Goal: Find specific page/section: Find specific page/section

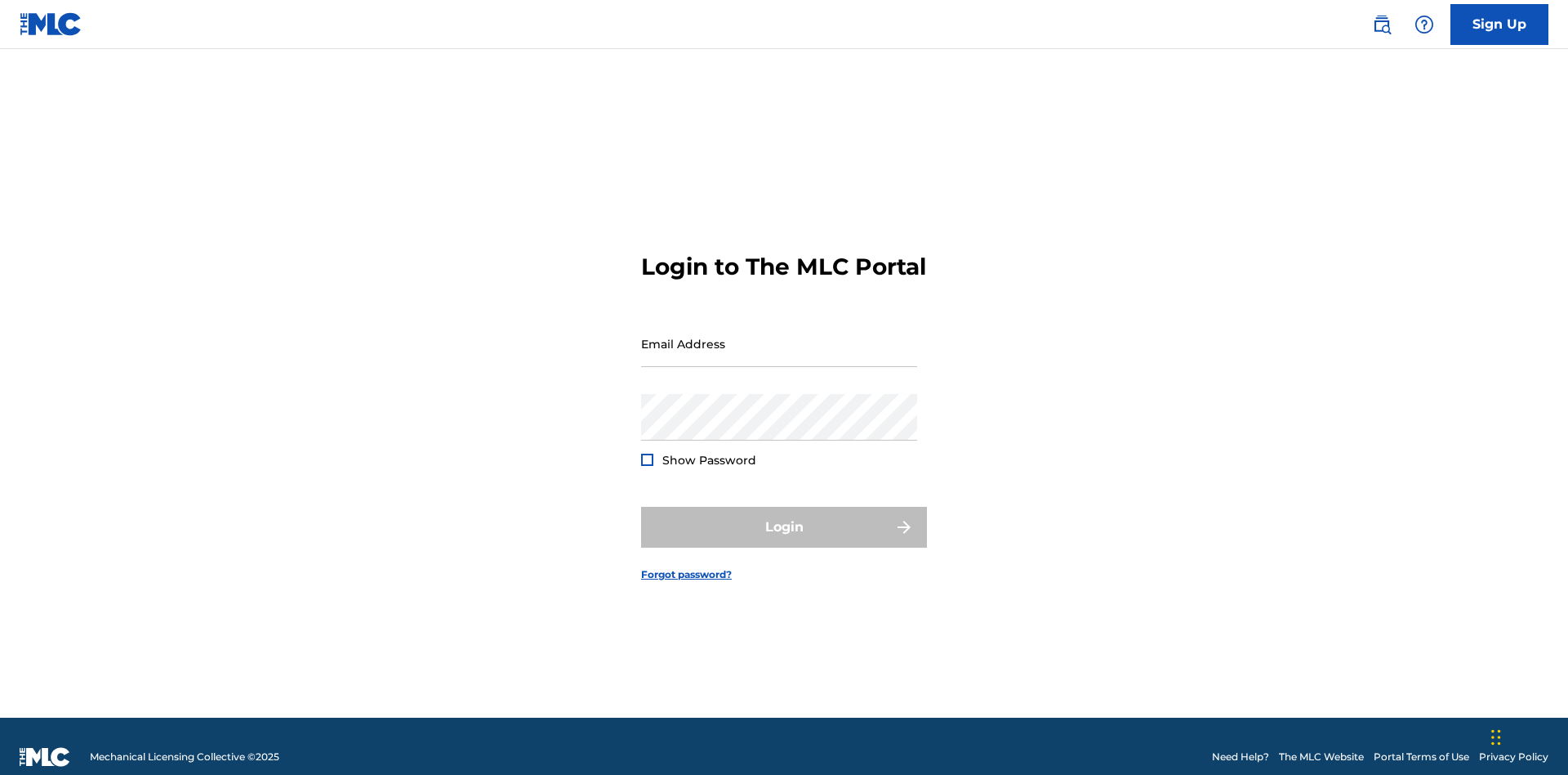
scroll to position [22, 0]
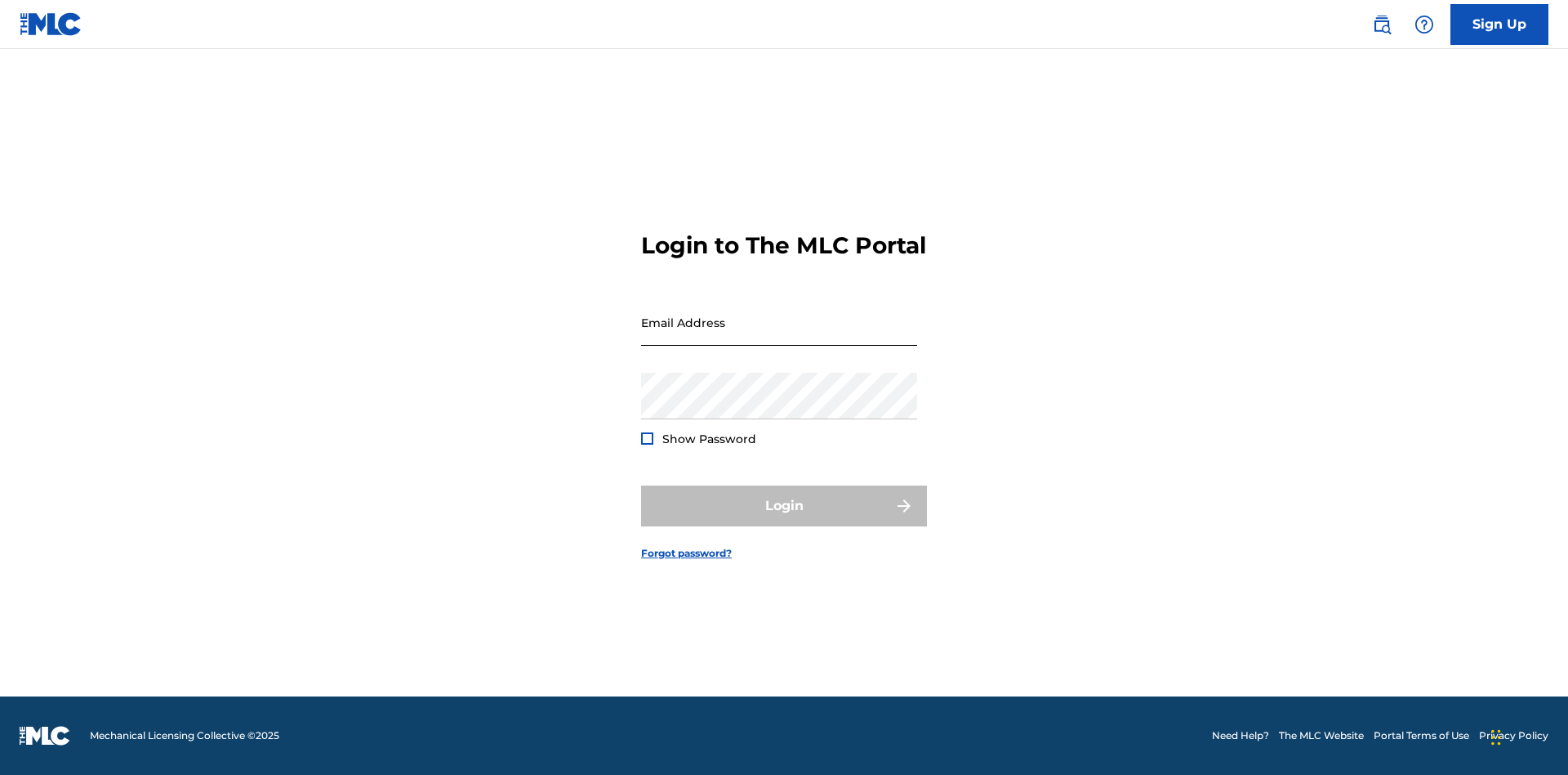
click at [779, 336] on input "Email Address" at bounding box center [779, 322] width 276 height 47
type input "[EMAIL_ADDRESS][DOMAIN_NAME]"
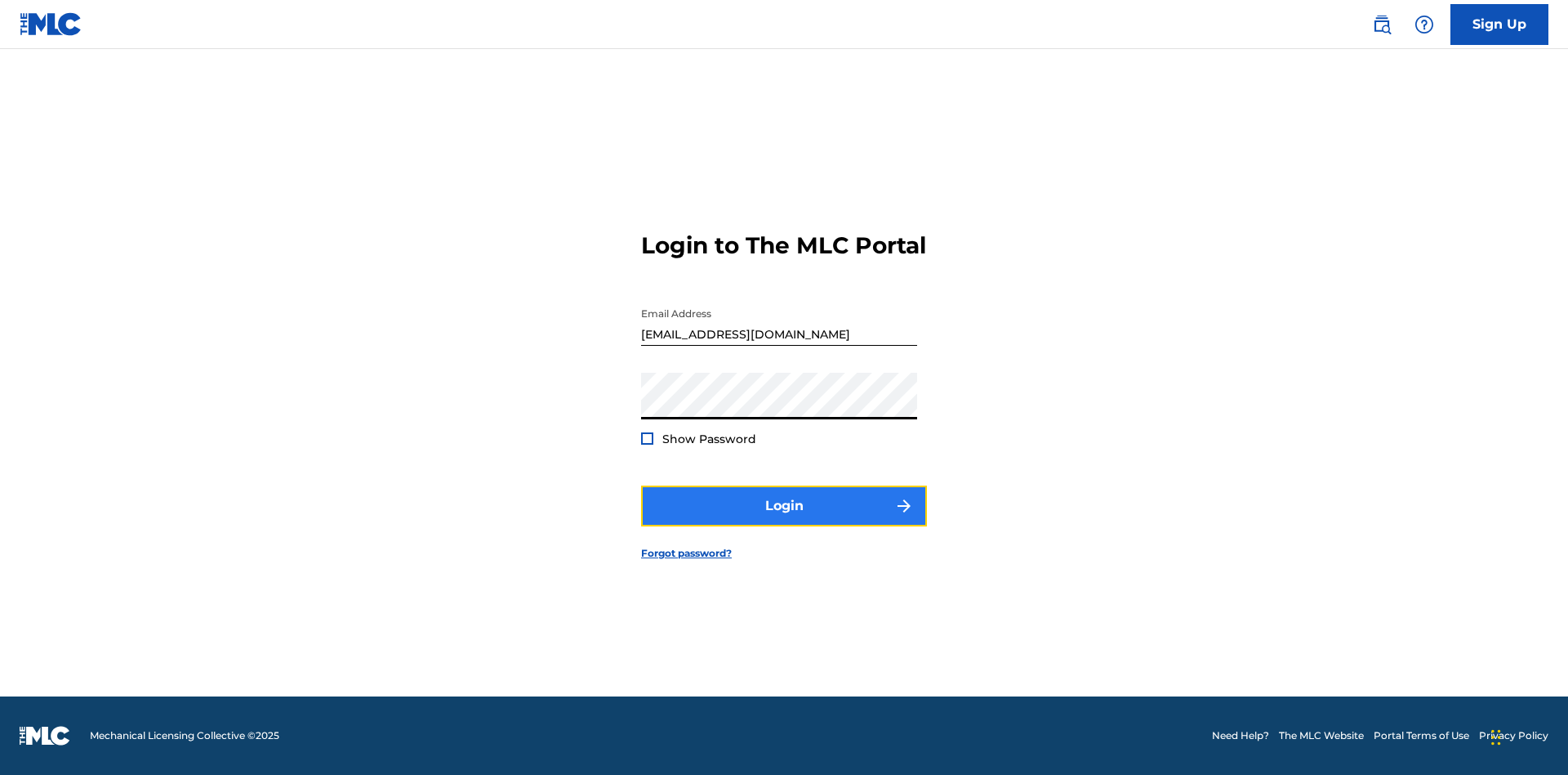
click at [784, 519] on button "Login" at bounding box center [784, 506] width 286 height 41
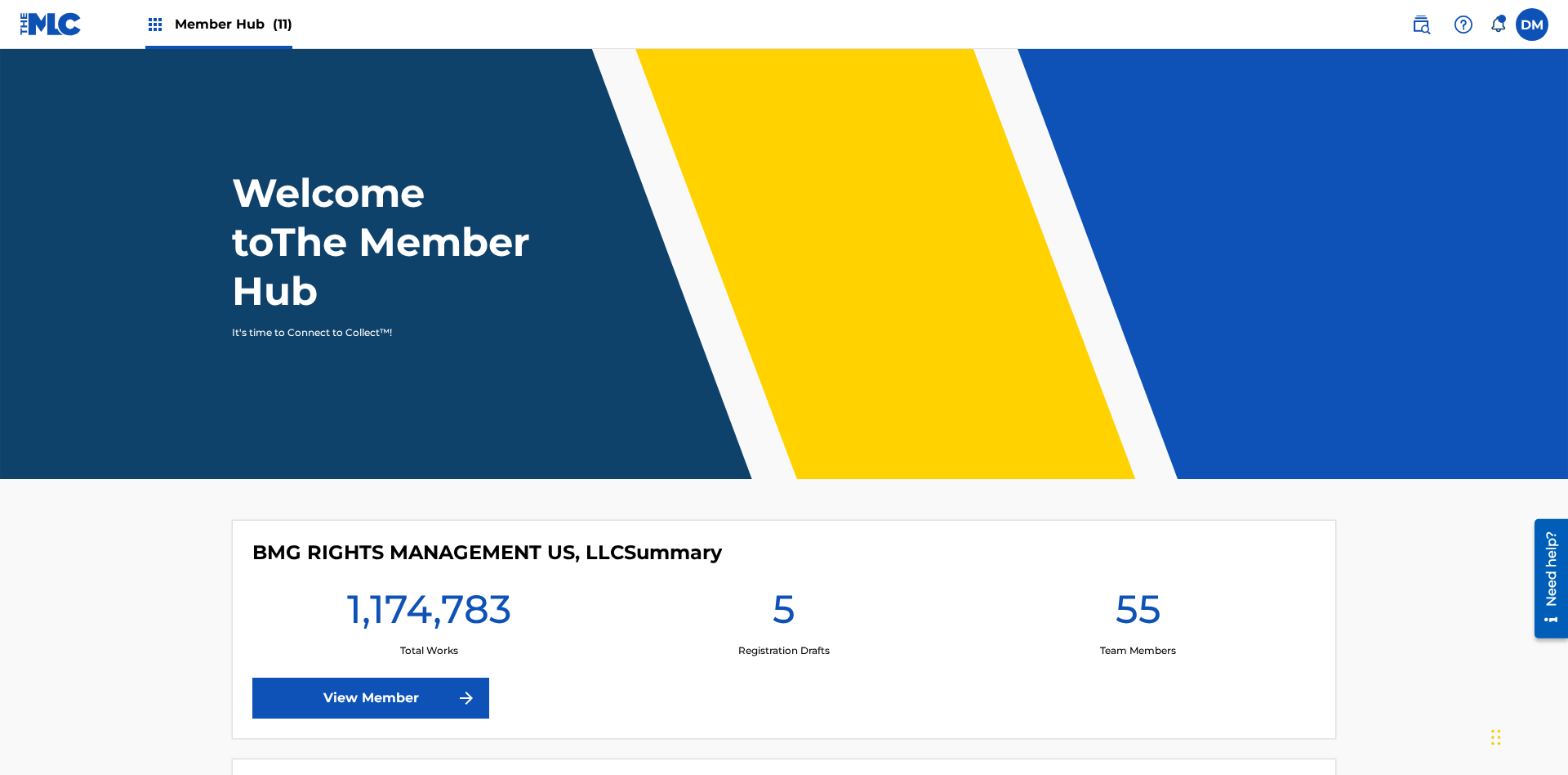
click at [233, 23] on span "Member Hub (11)" at bounding box center [233, 24] width 117 height 19
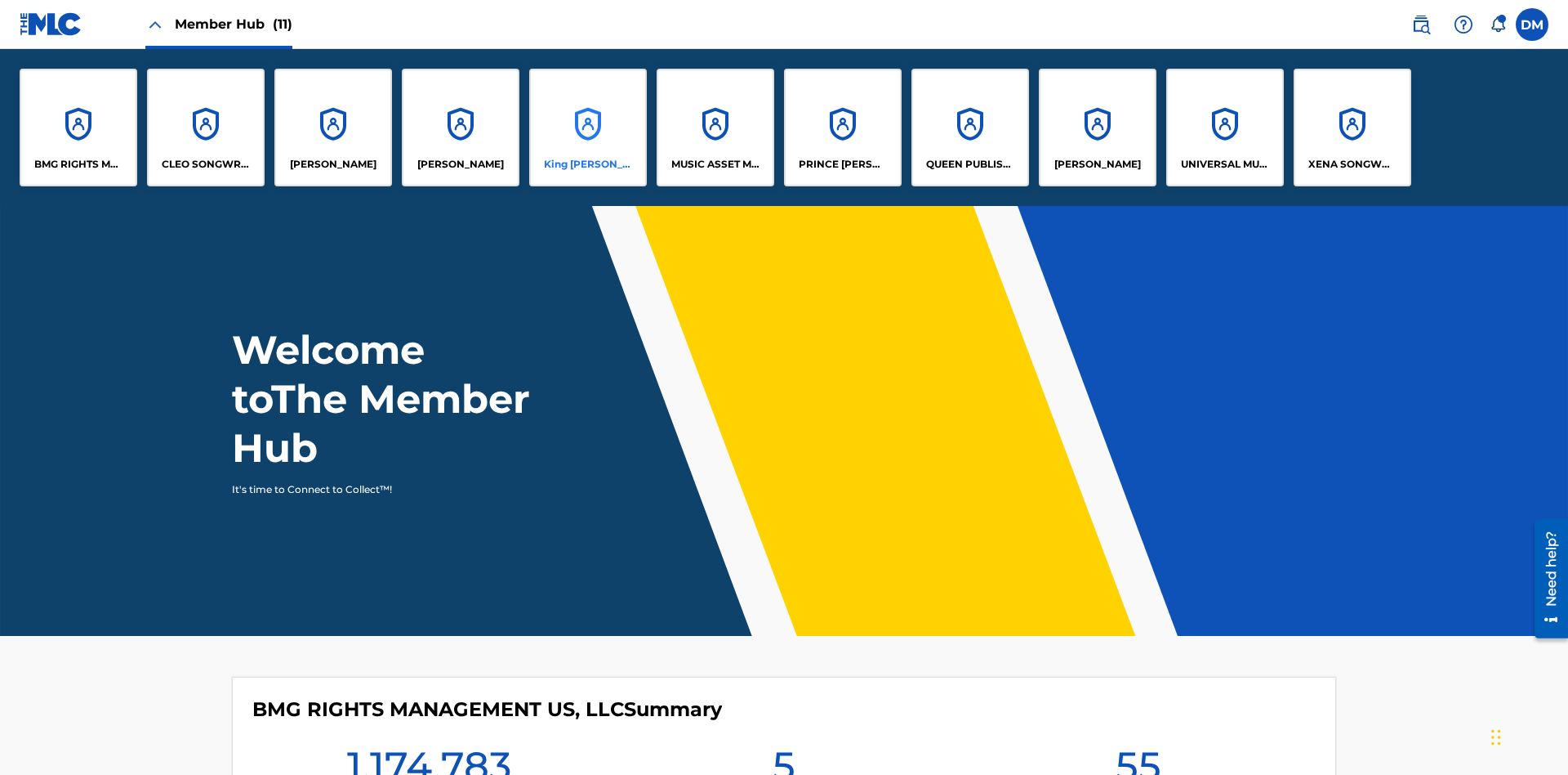
click at [588, 164] on p "King [PERSON_NAME]" at bounding box center [588, 164] width 89 height 15
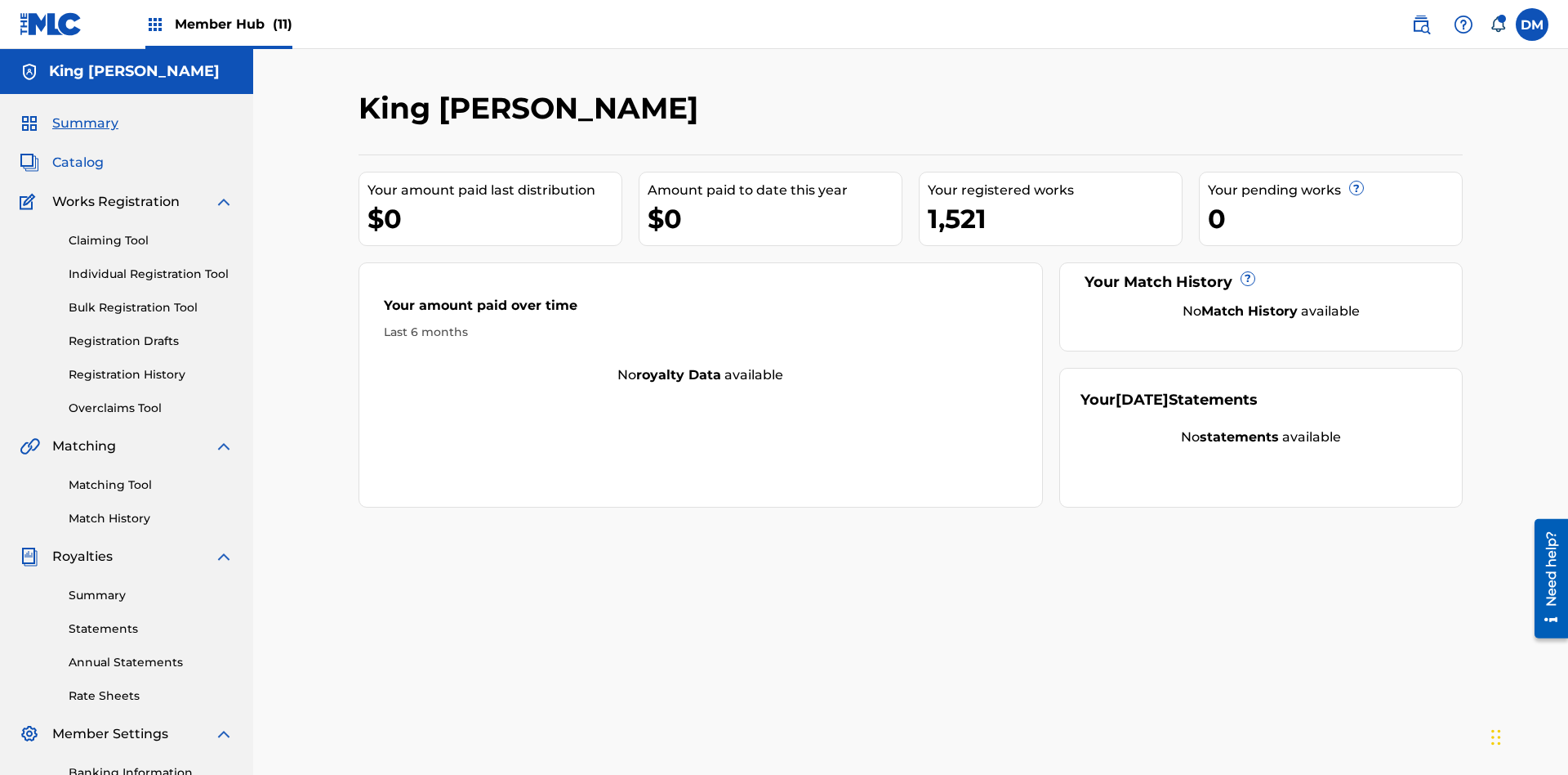
click at [78, 153] on span "Catalog" at bounding box center [78, 163] width 52 height 20
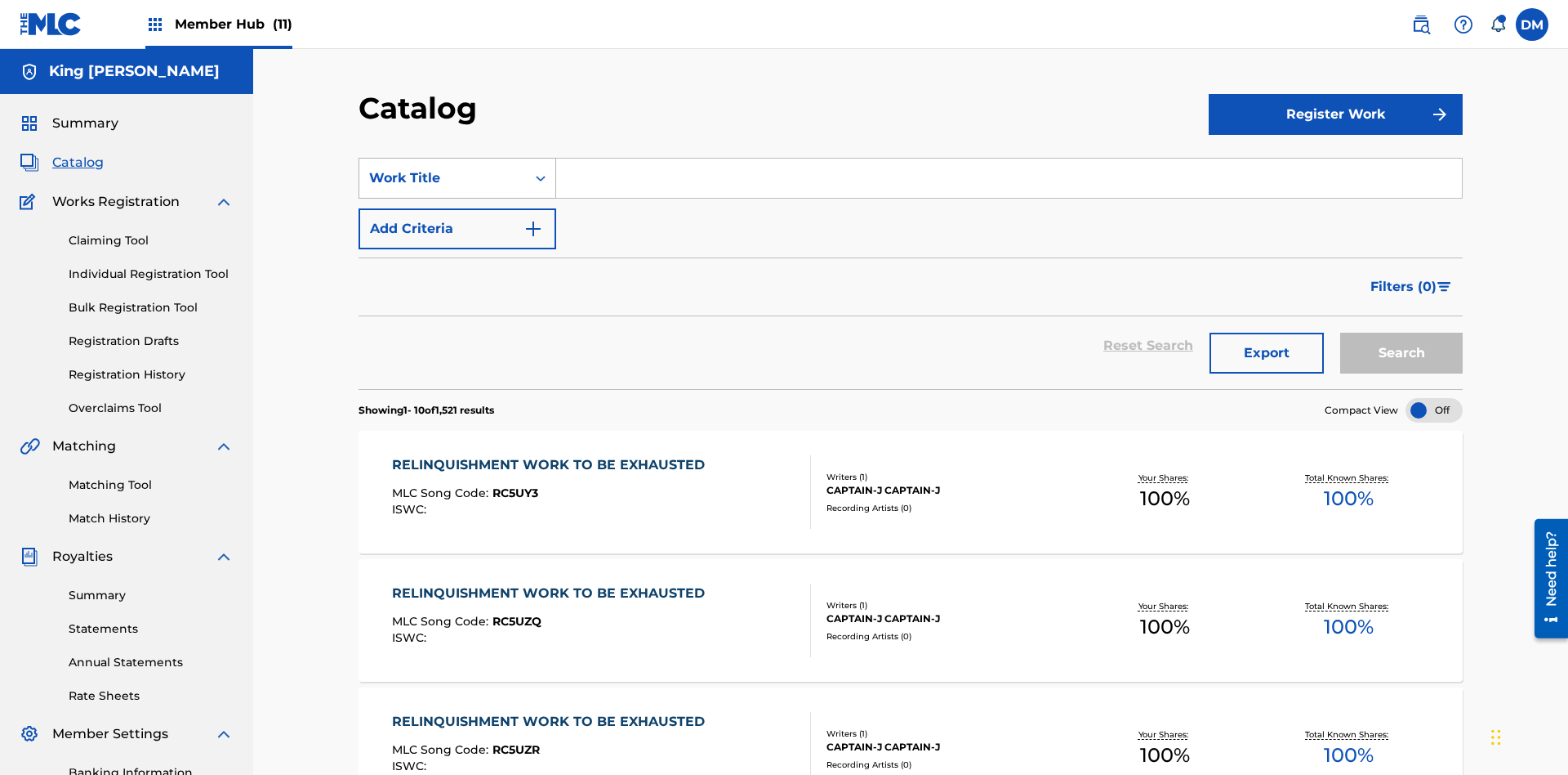
click at [443, 168] on div "Work Title" at bounding box center [442, 178] width 147 height 20
click at [1008, 159] on input "Search Form" at bounding box center [1008, 178] width 906 height 39
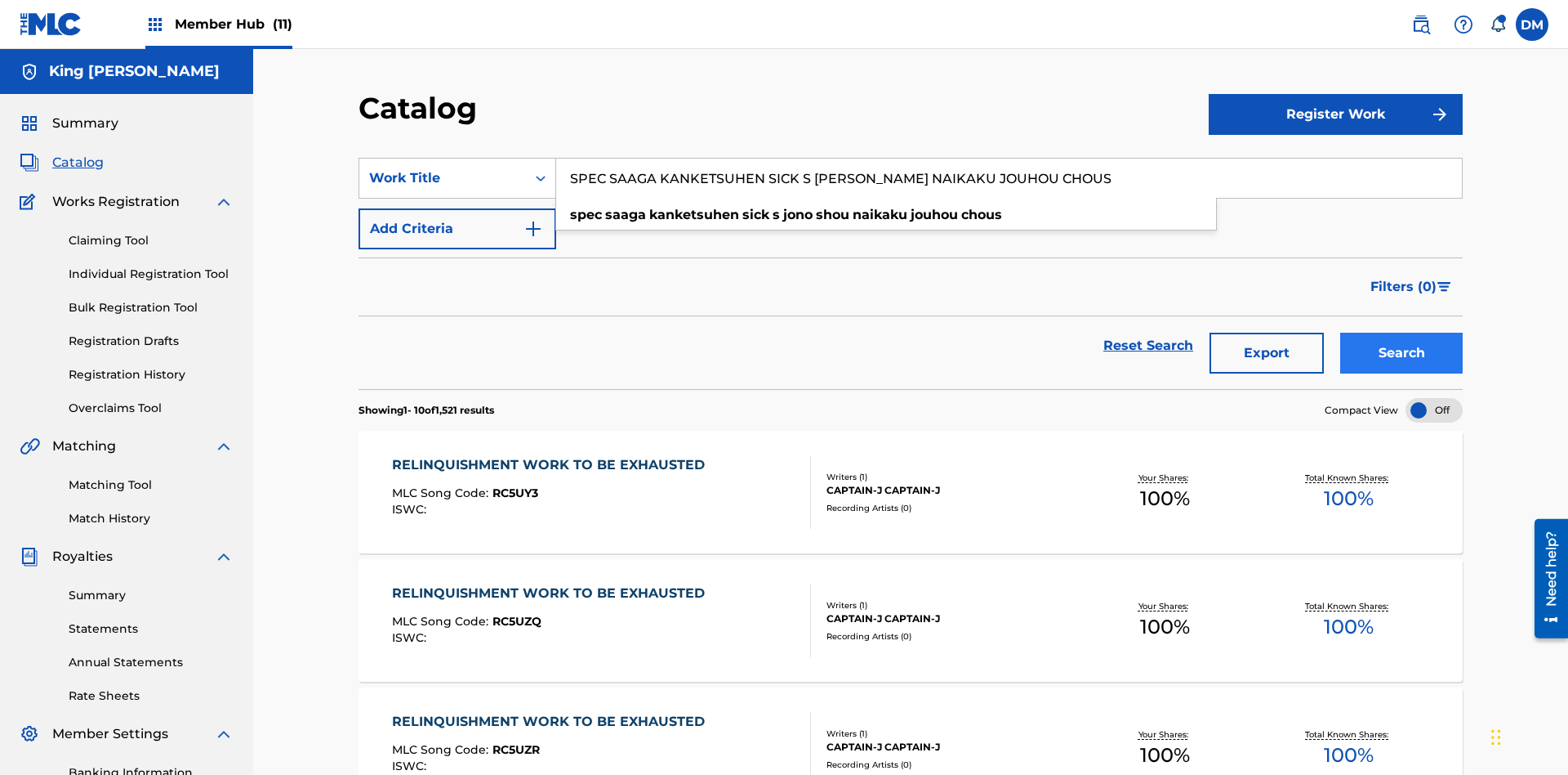
type input "SPEC SAAGA KANKETSUHEN SICK S JONO SHOU NAIKAKU JOUHOU CHOUS"
click at [1402, 333] on button "Search" at bounding box center [1402, 353] width 123 height 41
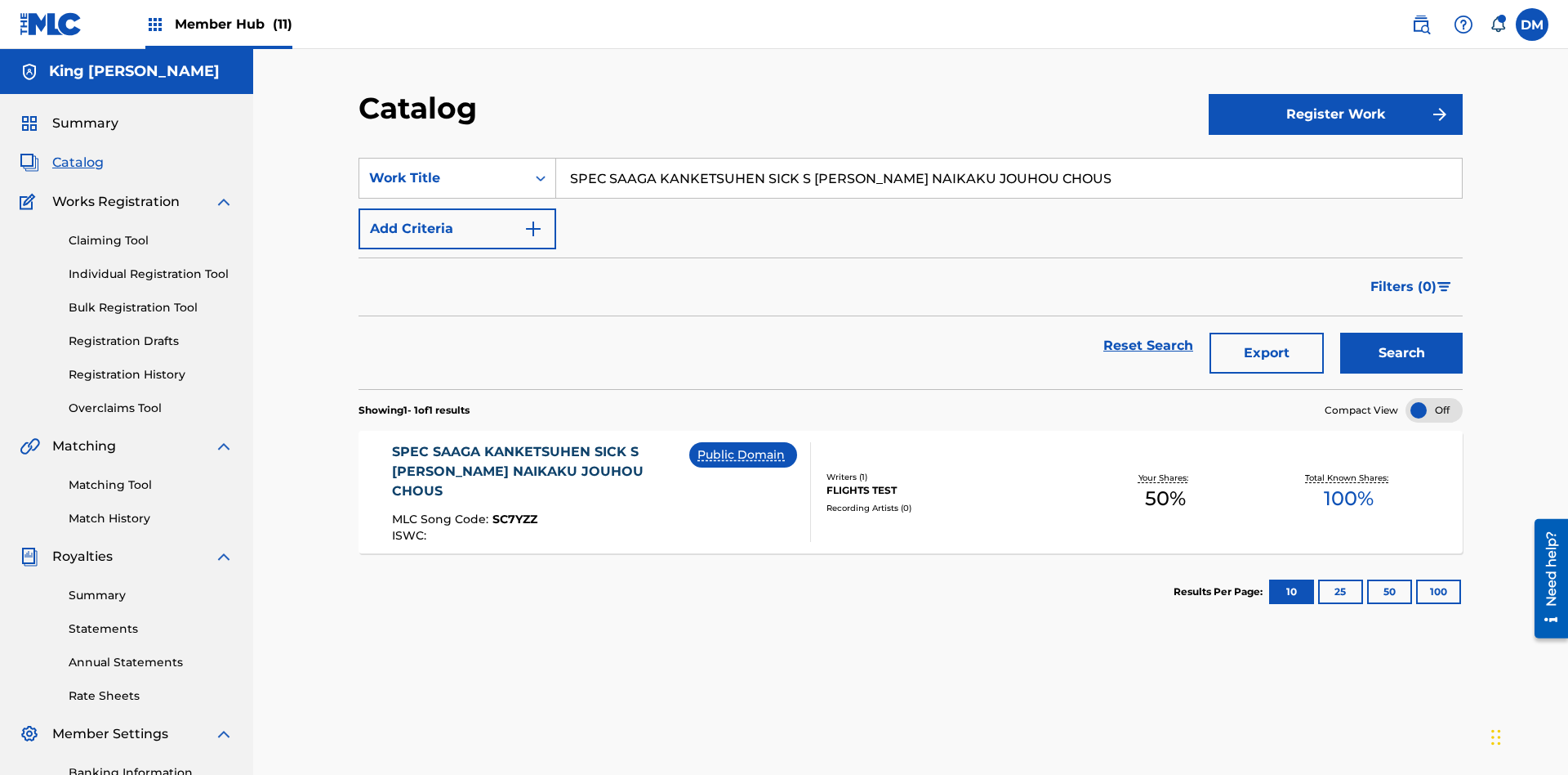
click at [1435, 398] on div at bounding box center [1434, 411] width 57 height 24
